Goal: Task Accomplishment & Management: Use online tool/utility

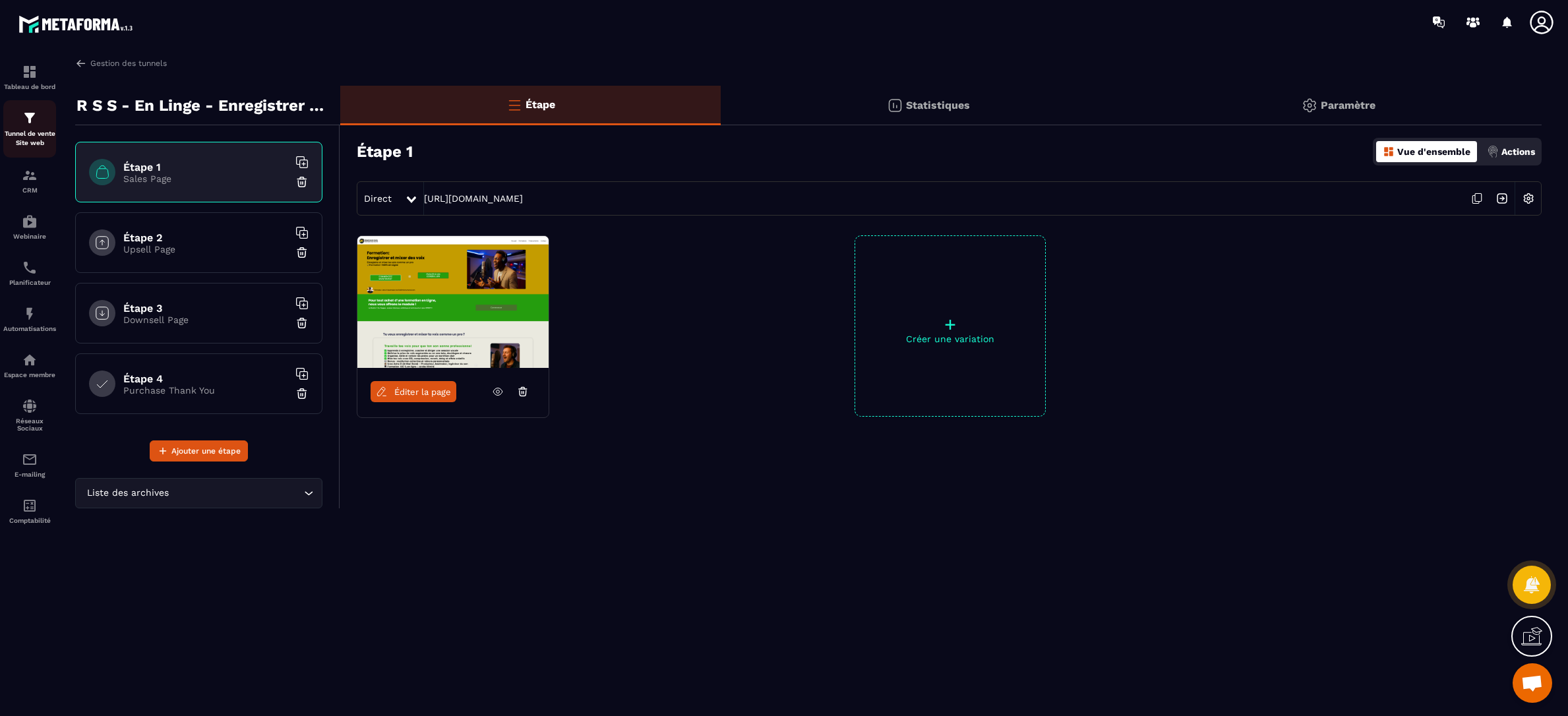
click at [32, 120] on img at bounding box center [30, 118] width 16 height 16
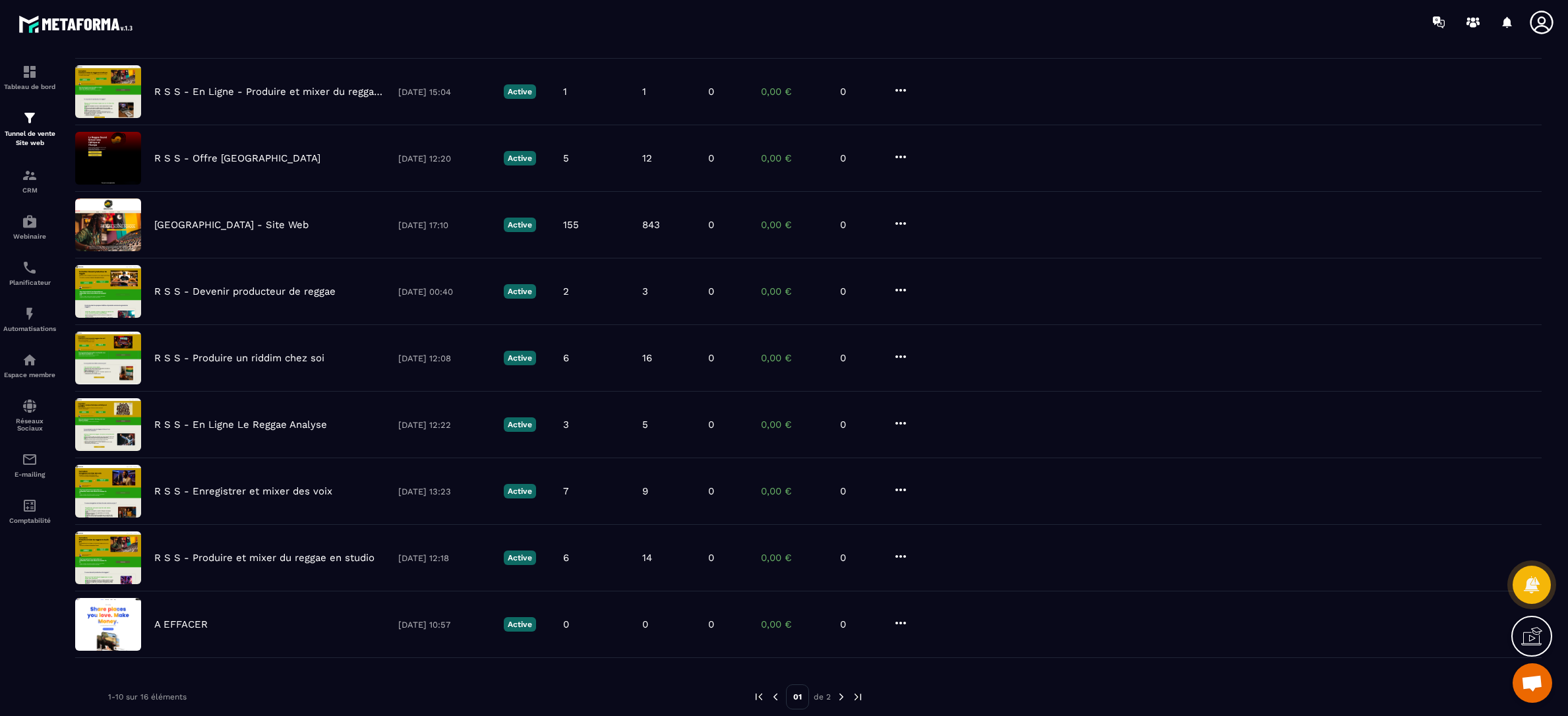
scroll to position [182, 0]
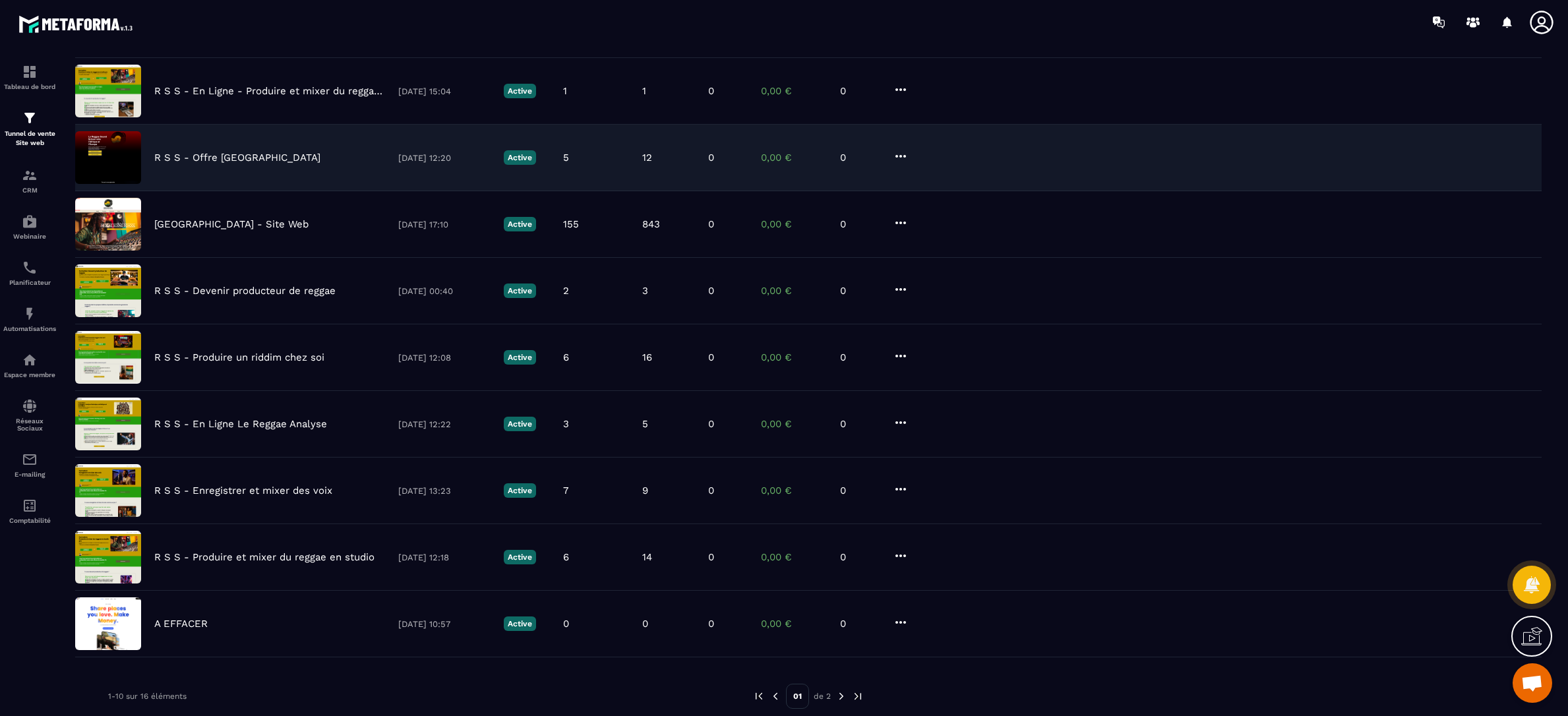
click at [183, 158] on p "R S S - Offre Afrique" at bounding box center [237, 157] width 166 height 12
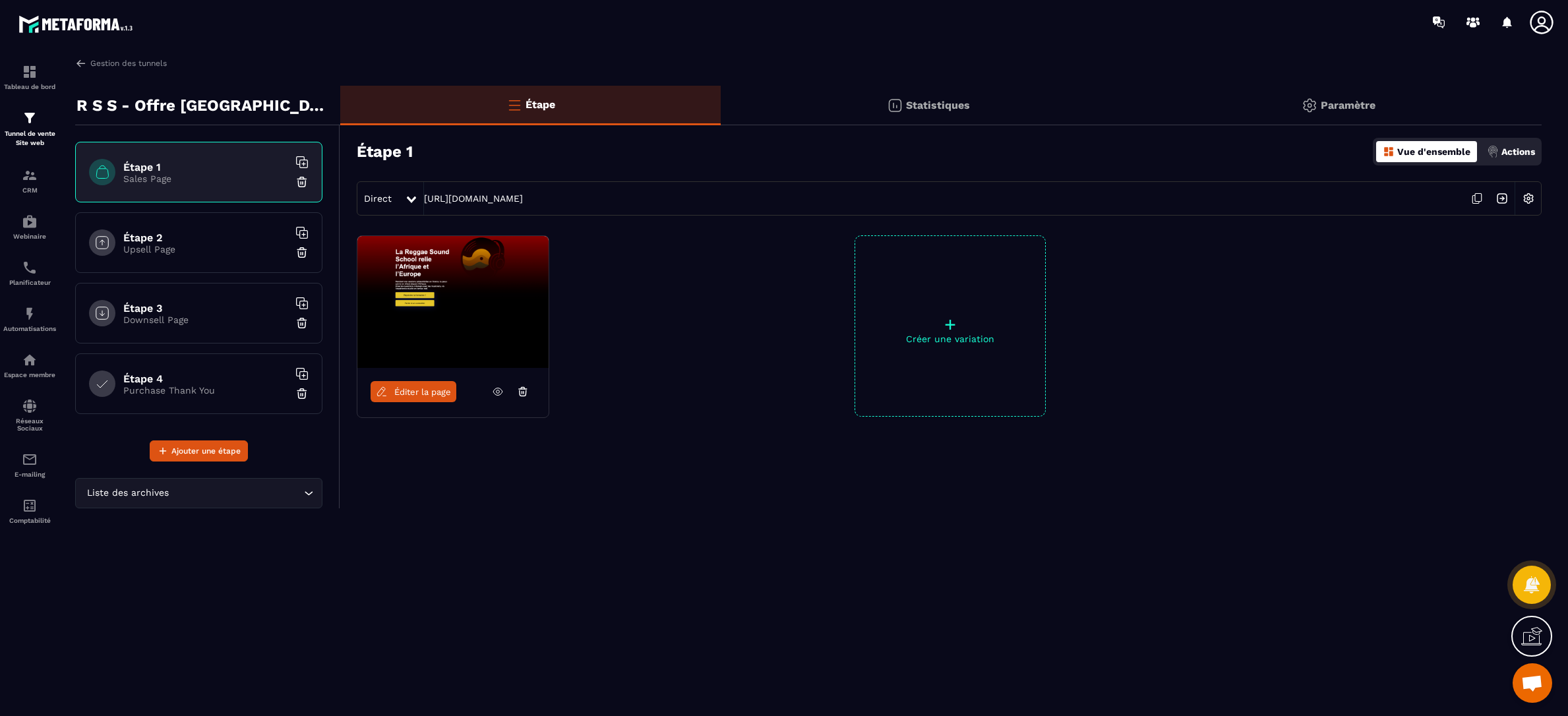
click at [427, 395] on span "Éditer la page" at bounding box center [422, 392] width 56 height 10
